Goal: Task Accomplishment & Management: Use online tool/utility

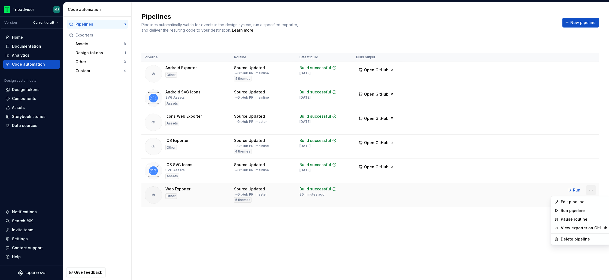
click at [588, 187] on html "Tripadvisor MJ Version Current draft Home Documentation Analytics Code automati…" at bounding box center [304, 140] width 609 height 280
click at [585, 203] on div "Edit pipeline" at bounding box center [583, 201] width 47 height 5
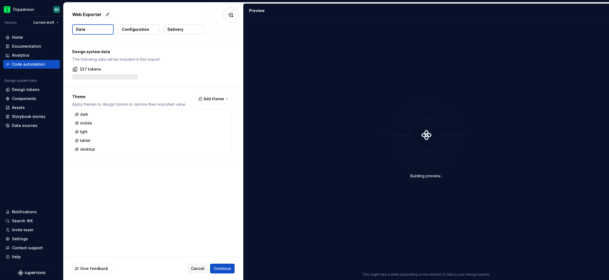
click at [182, 31] on p "Delivery" at bounding box center [175, 29] width 16 height 5
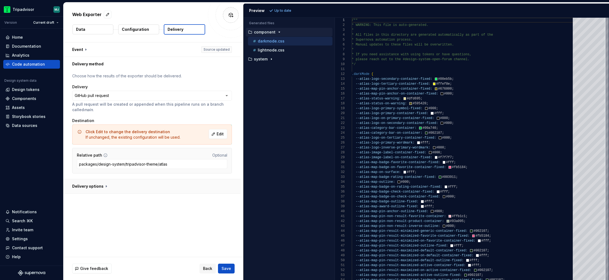
click at [91, 188] on button "button" at bounding box center [151, 186] width 177 height 14
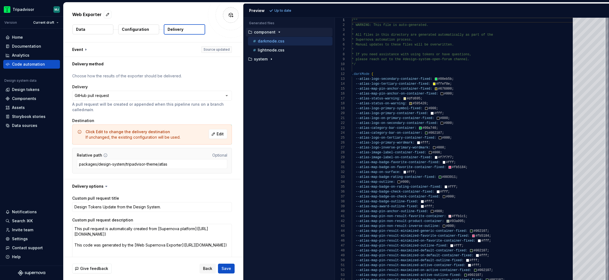
scroll to position [81, 0]
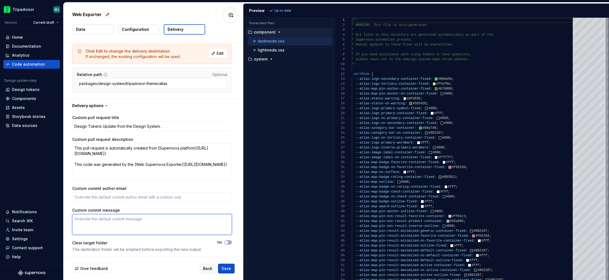
click at [106, 227] on textarea "Custom commit message" at bounding box center [152, 224] width 160 height 21
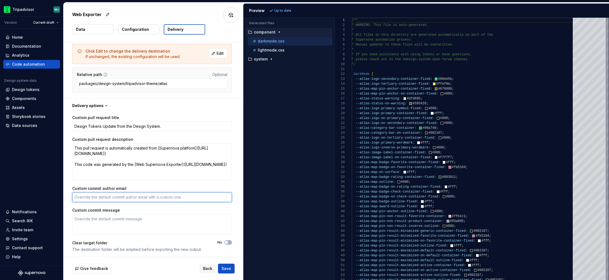
click at [114, 196] on textarea "Custom commit author email" at bounding box center [152, 197] width 160 height 10
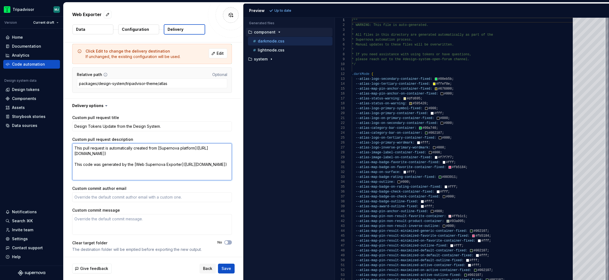
click at [117, 158] on textarea "This pull request is automatically created from [Supernova platform]([URL][DOMA…" at bounding box center [152, 161] width 160 height 37
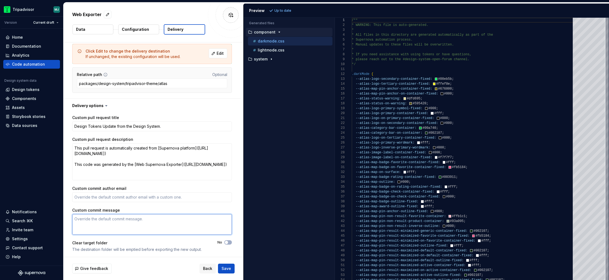
click at [127, 221] on textarea "Custom commit message" at bounding box center [152, 224] width 160 height 21
type textarea "*"
